Goal: Check status: Check status

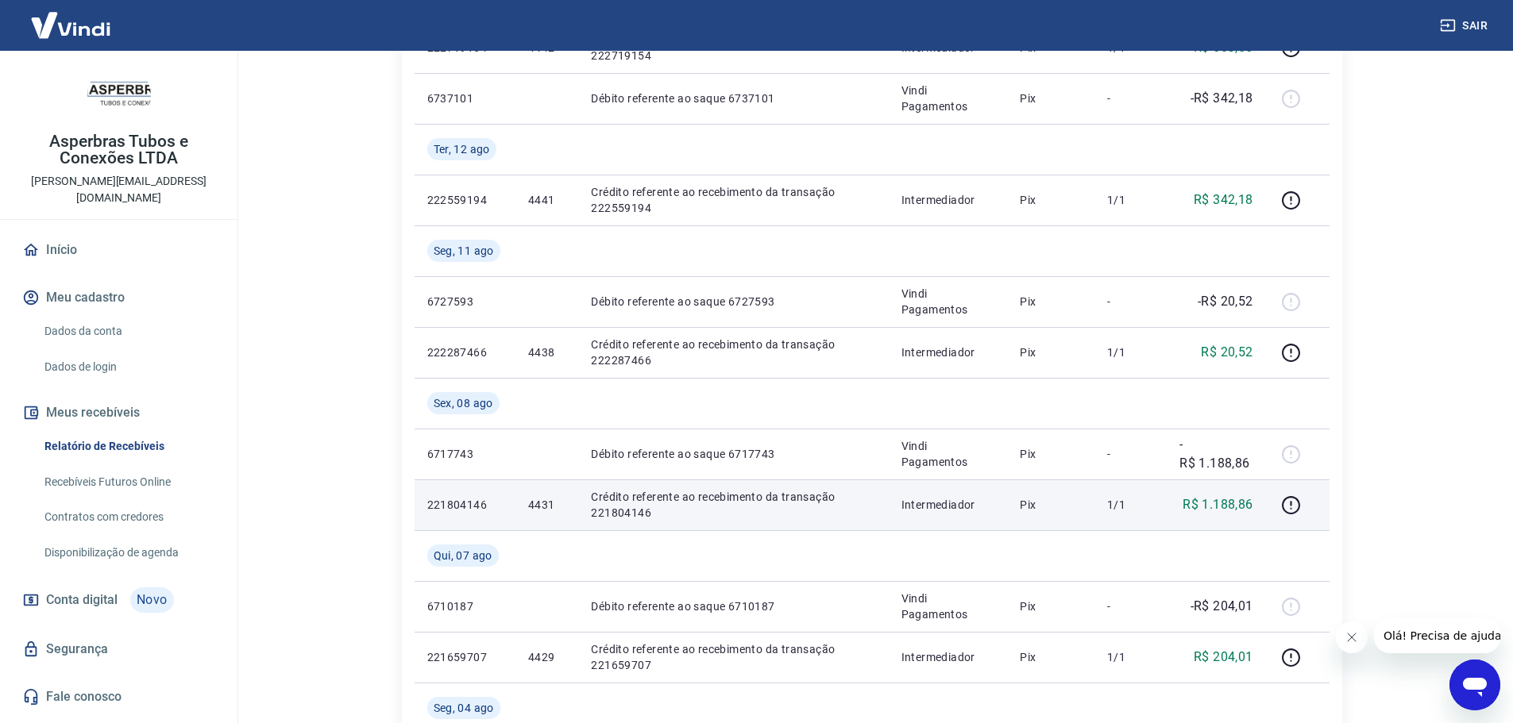
scroll to position [715, 0]
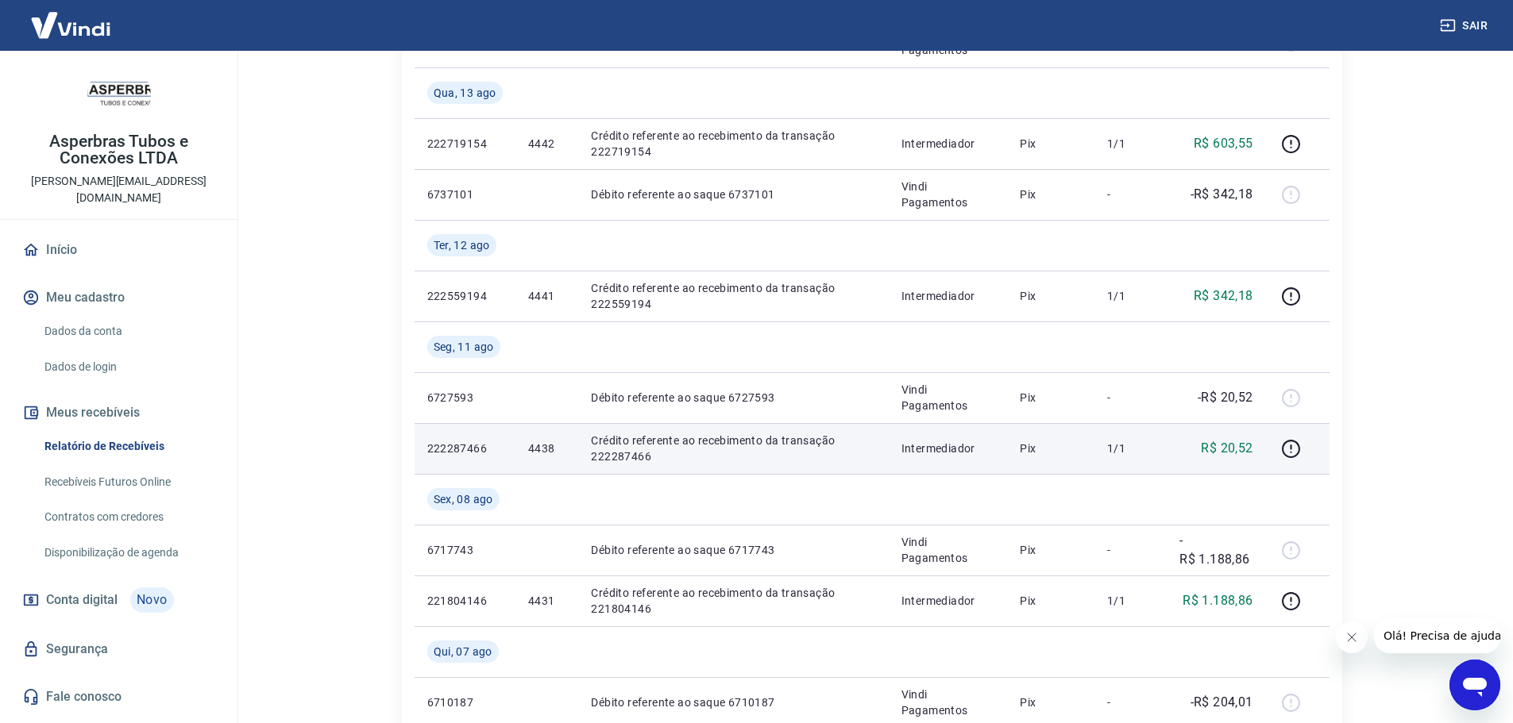
click at [1165, 448] on td "1/1" at bounding box center [1130, 448] width 72 height 51
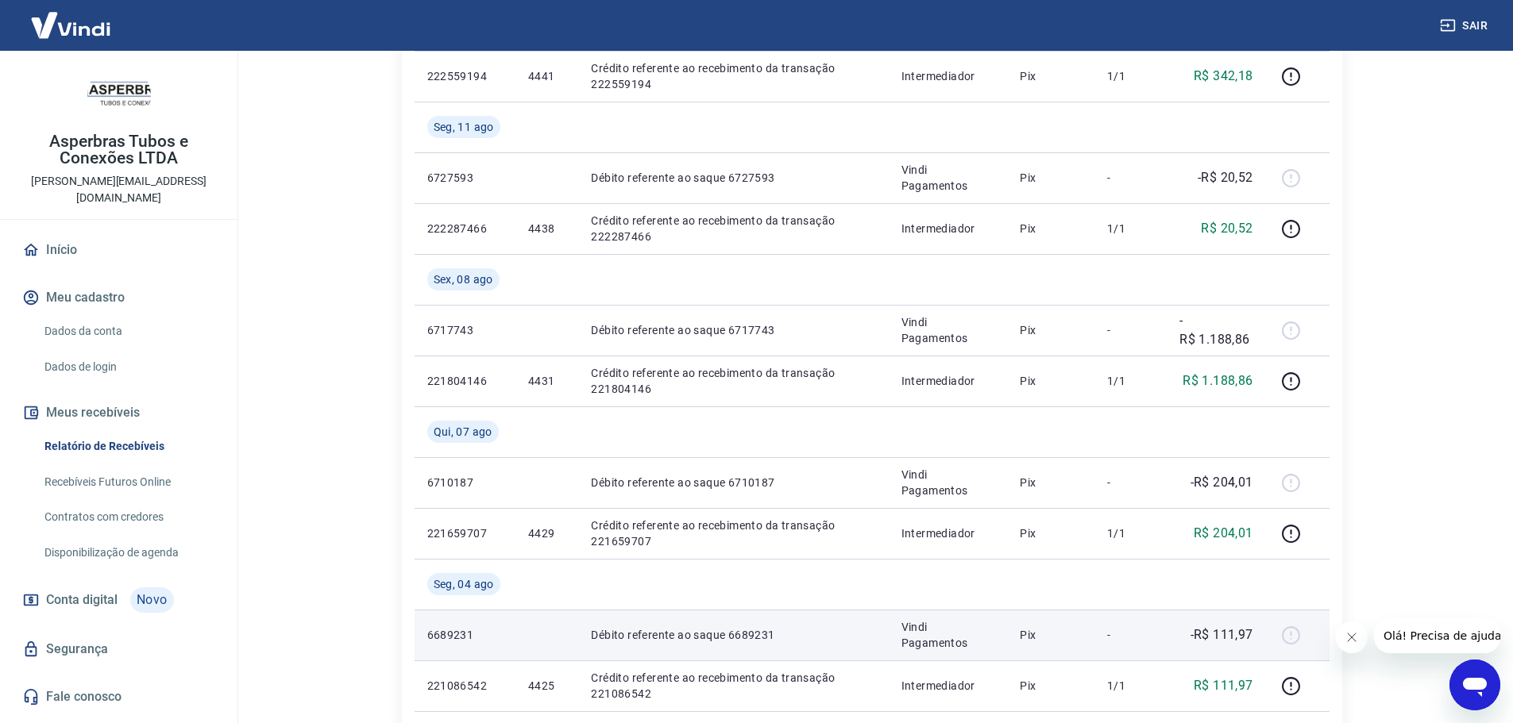
scroll to position [1032, 0]
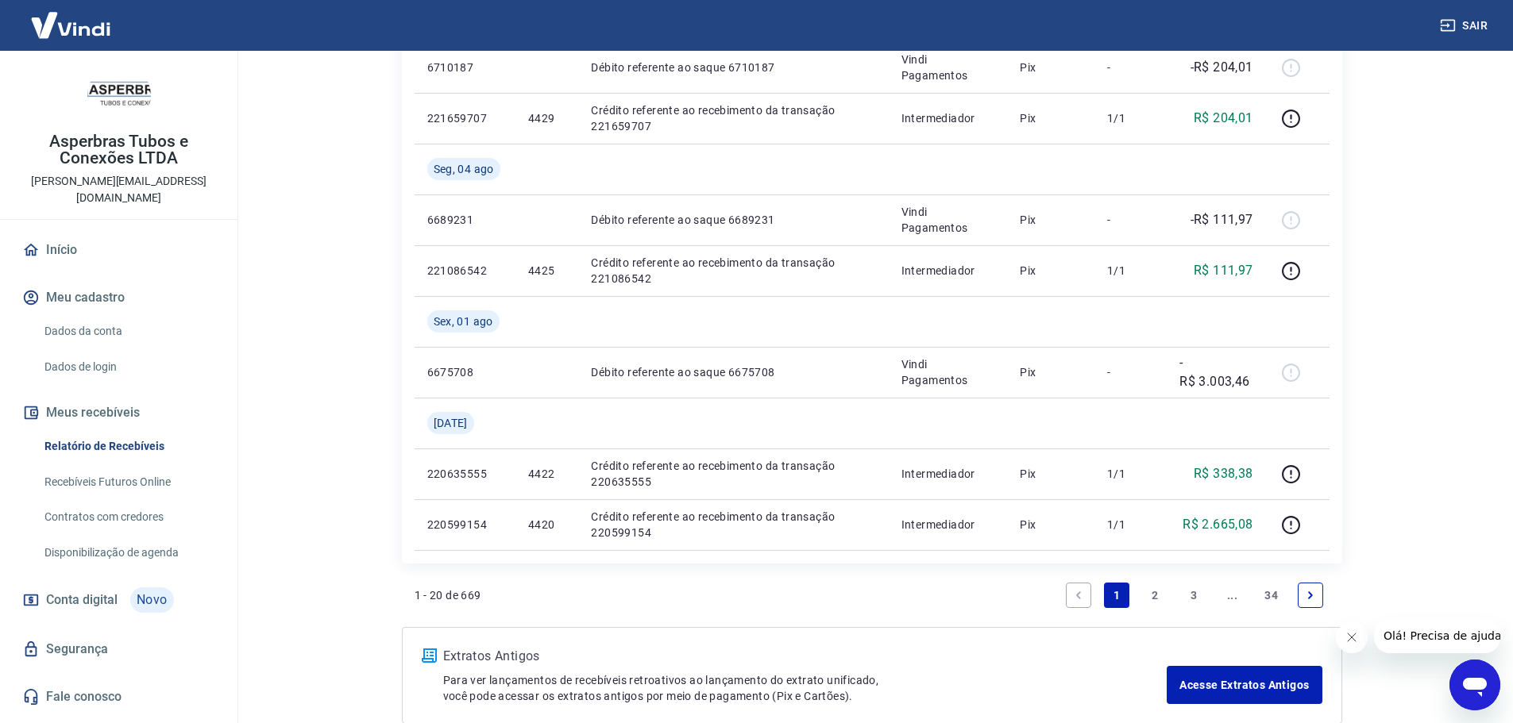
scroll to position [1270, 0]
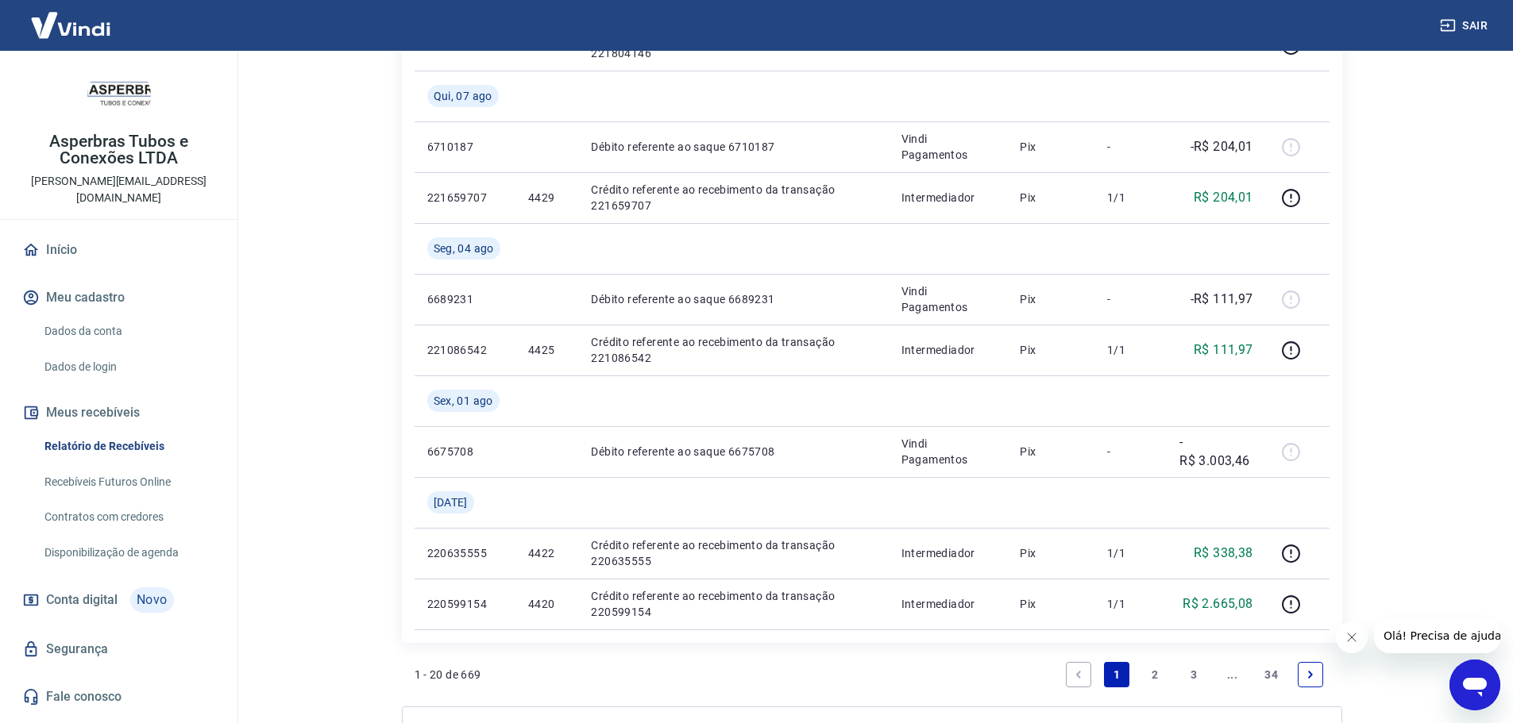
drag, startPoint x: 1163, startPoint y: 681, endPoint x: 1181, endPoint y: 639, distance: 45.6
click at [1163, 681] on link "2" at bounding box center [1155, 674] width 25 height 25
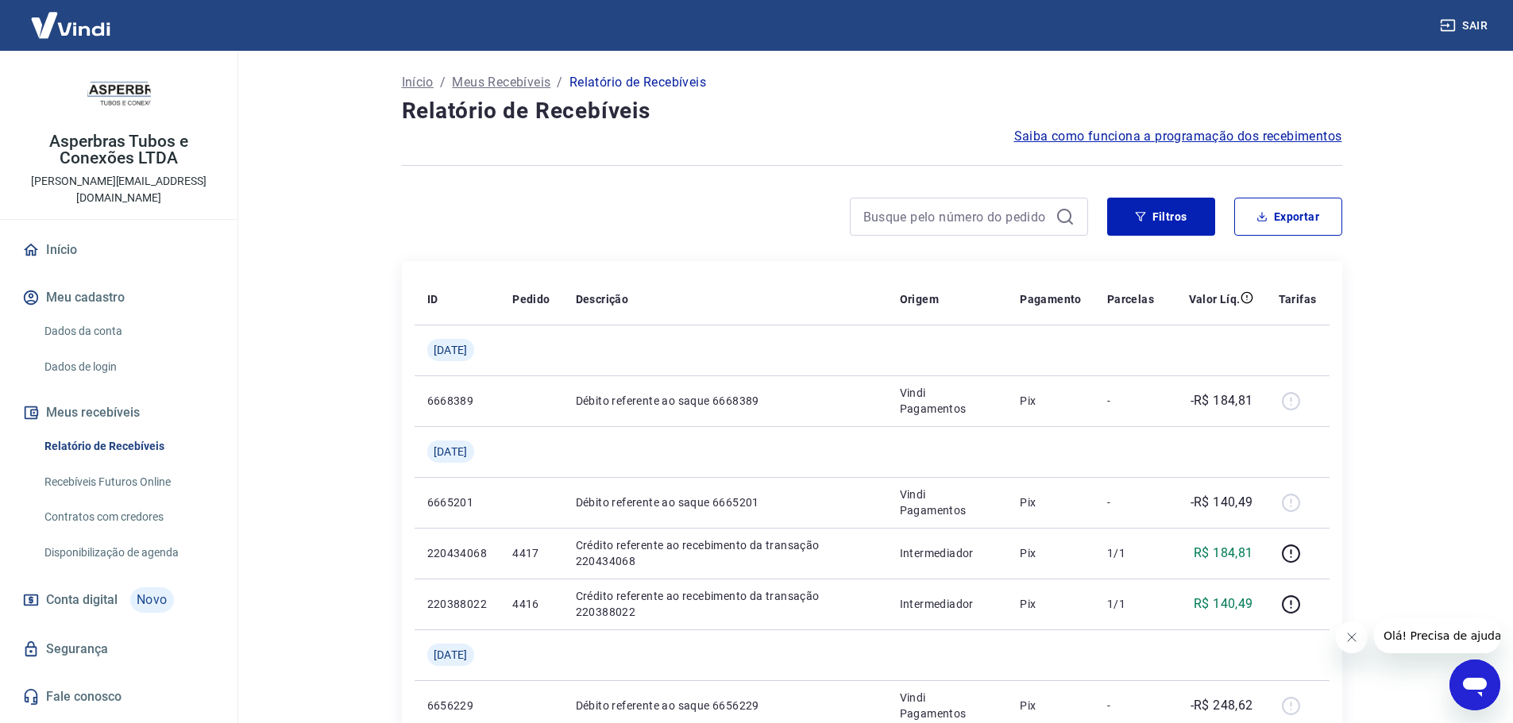
click at [1480, 399] on main "Início / Meus Recebíveis / Relatório de Recebíveis Relatório de Recebíveis Saib…" at bounding box center [871, 387] width 1282 height 673
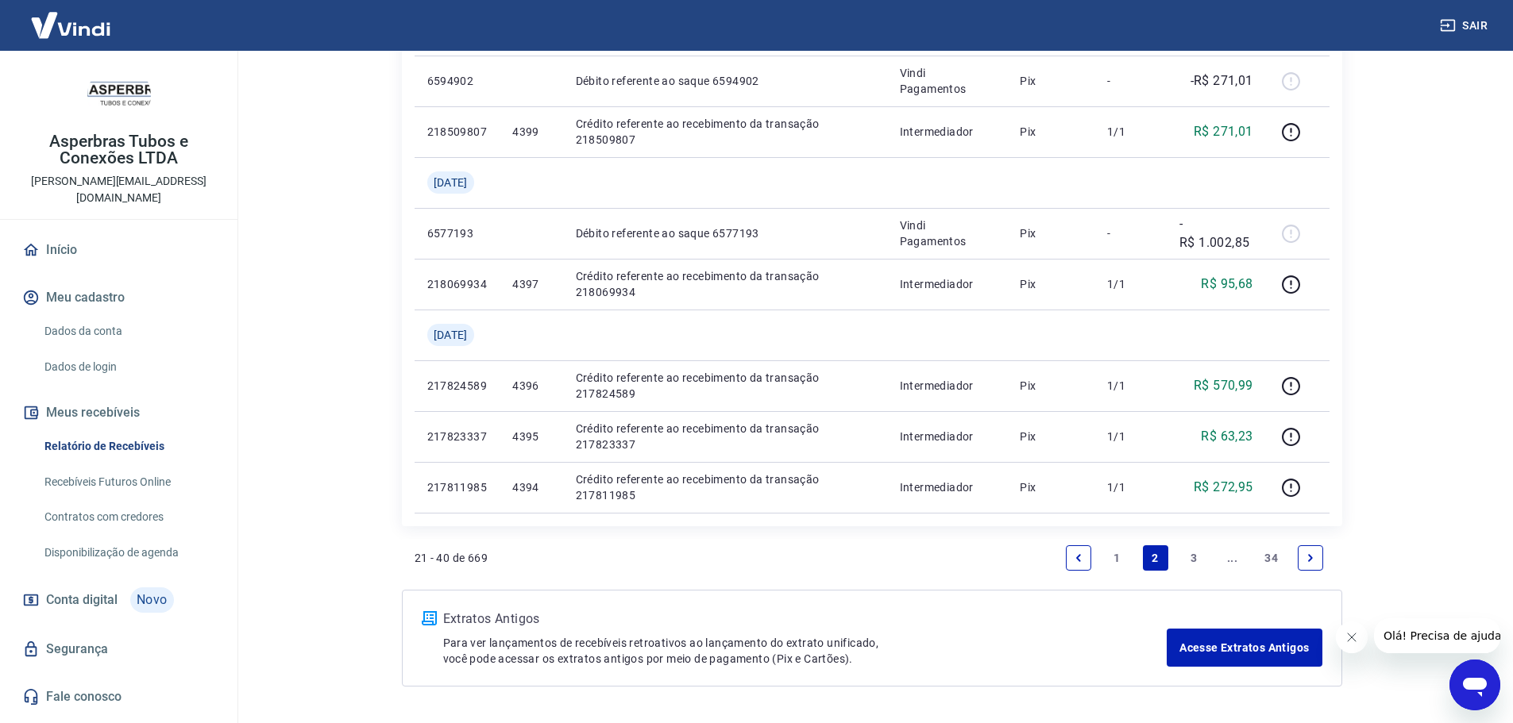
scroll to position [1438, 0]
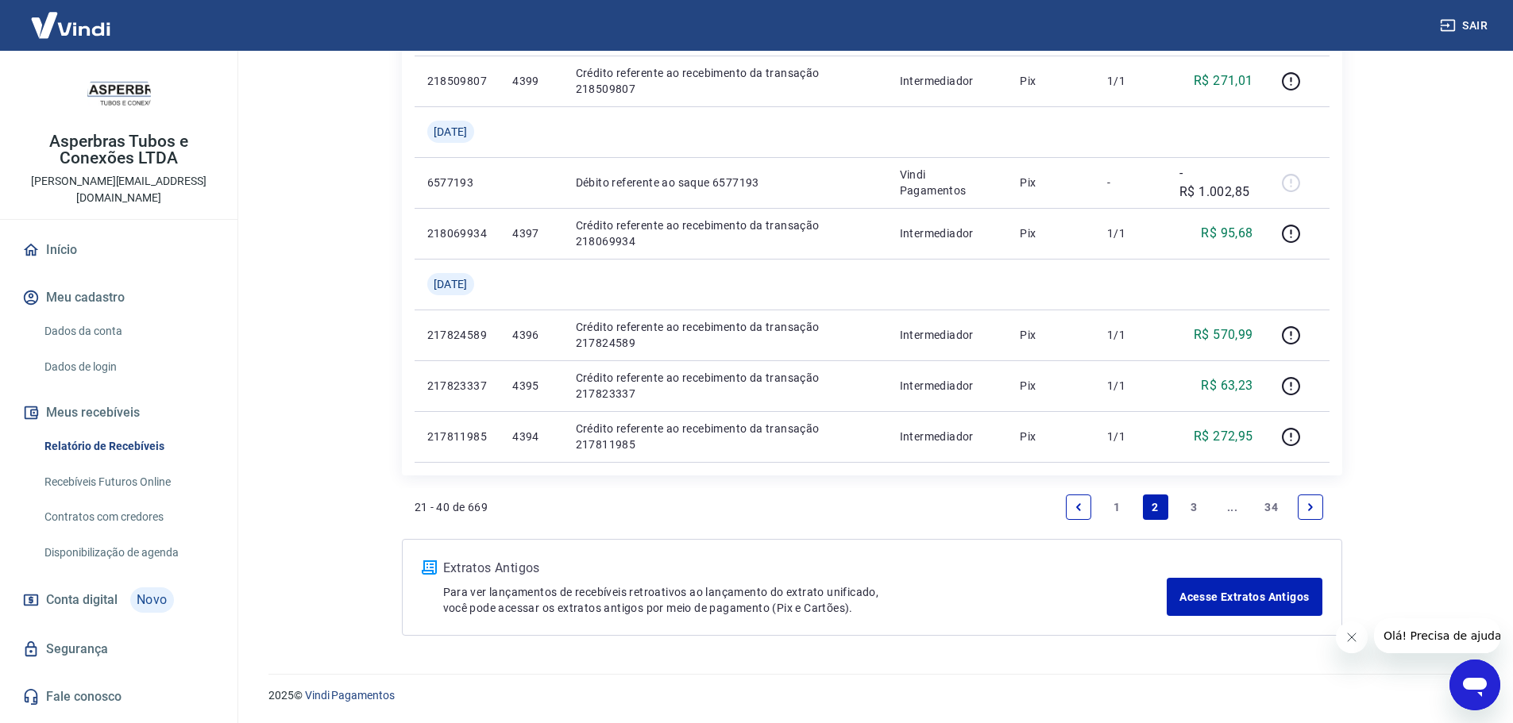
click at [1112, 506] on link "1" at bounding box center [1116, 507] width 25 height 25
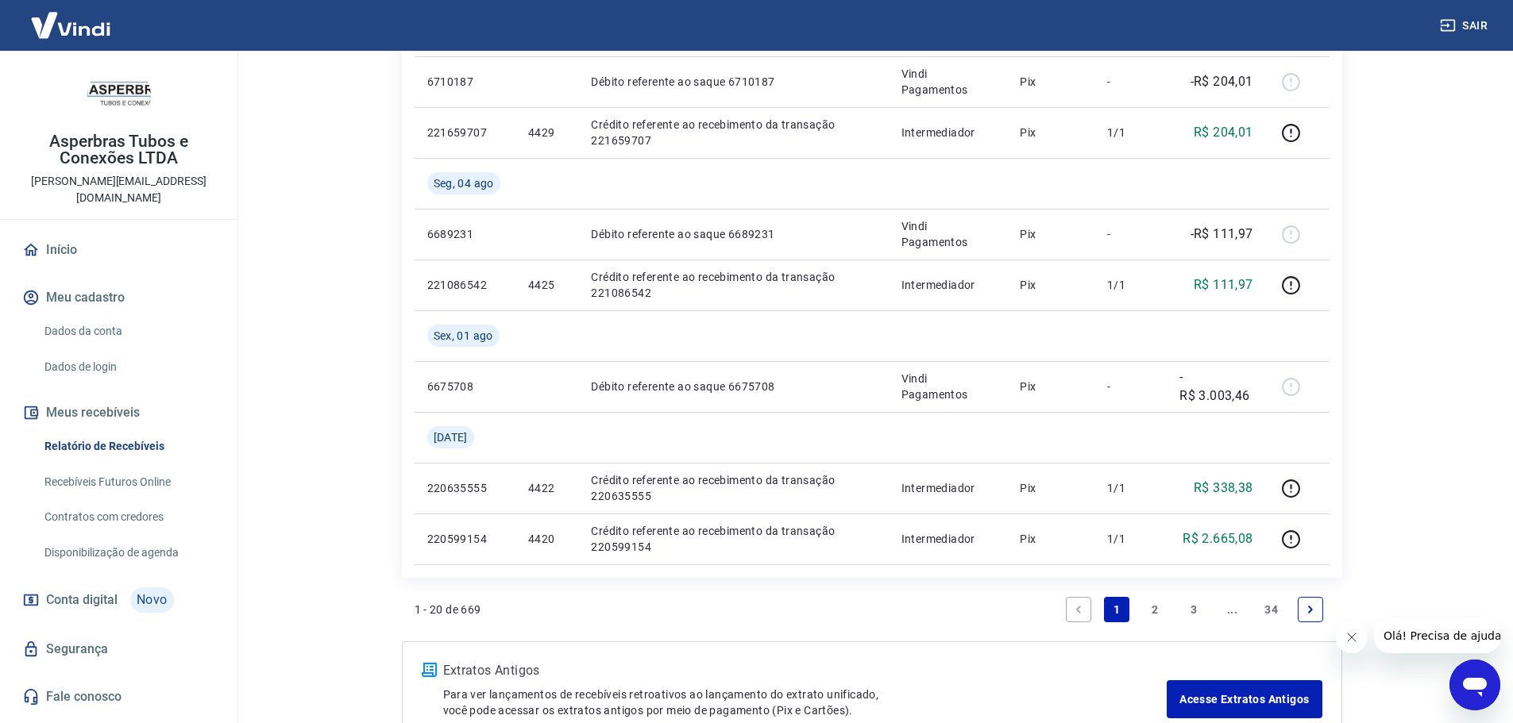
scroll to position [1438, 0]
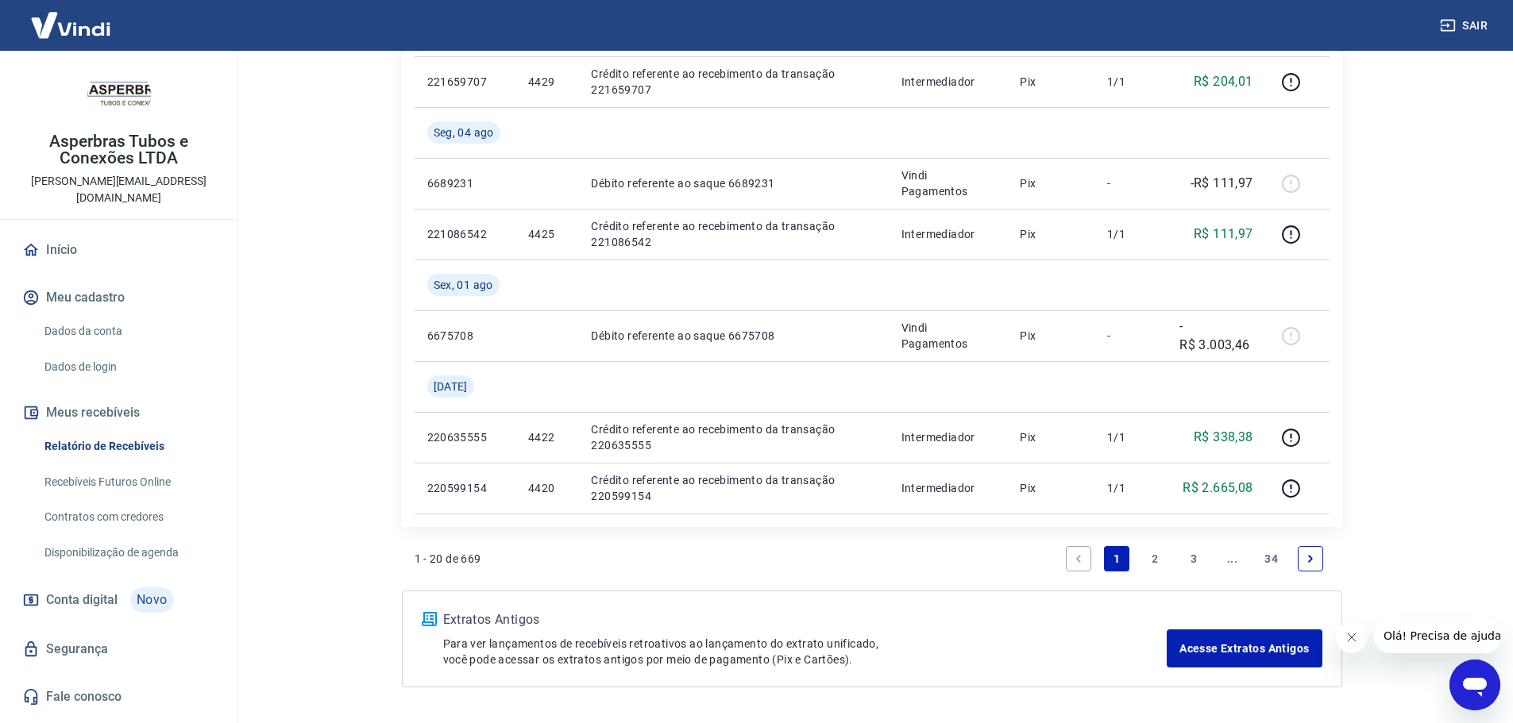
scroll to position [1438, 0]
